Goal: Task Accomplishment & Management: Use online tool/utility

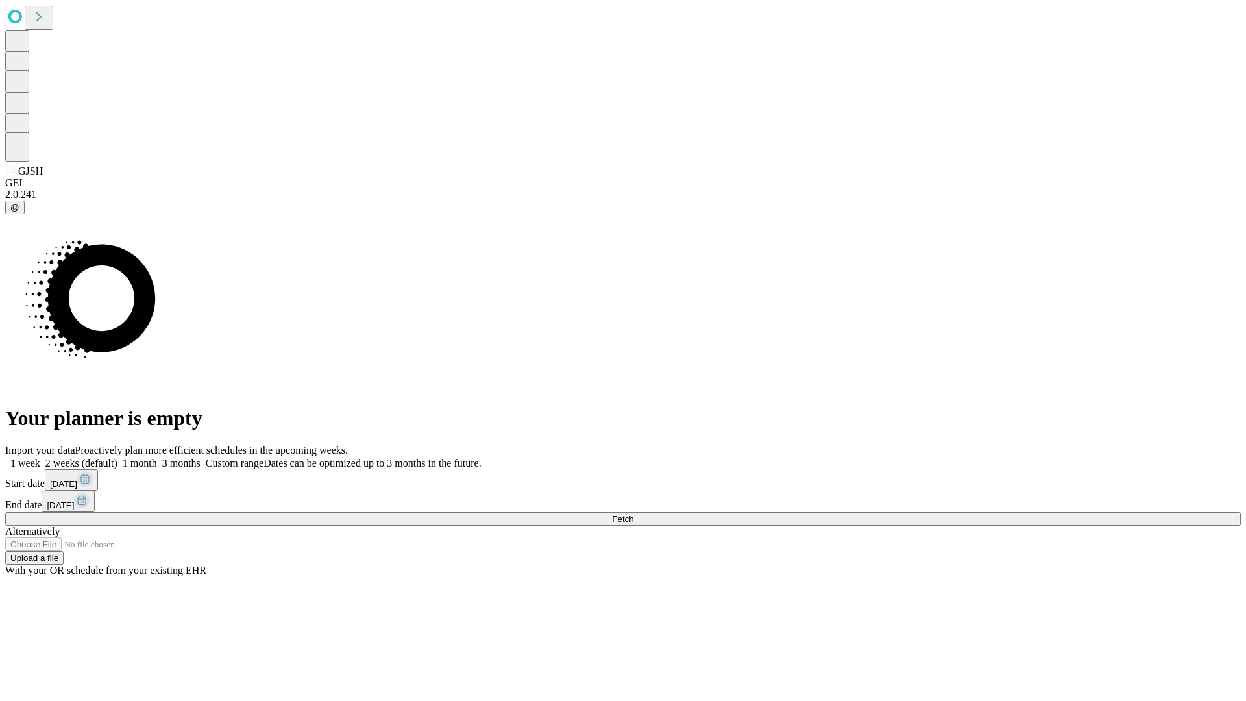
click at [633, 514] on span "Fetch" at bounding box center [622, 519] width 21 height 10
